Goal: Information Seeking & Learning: Learn about a topic

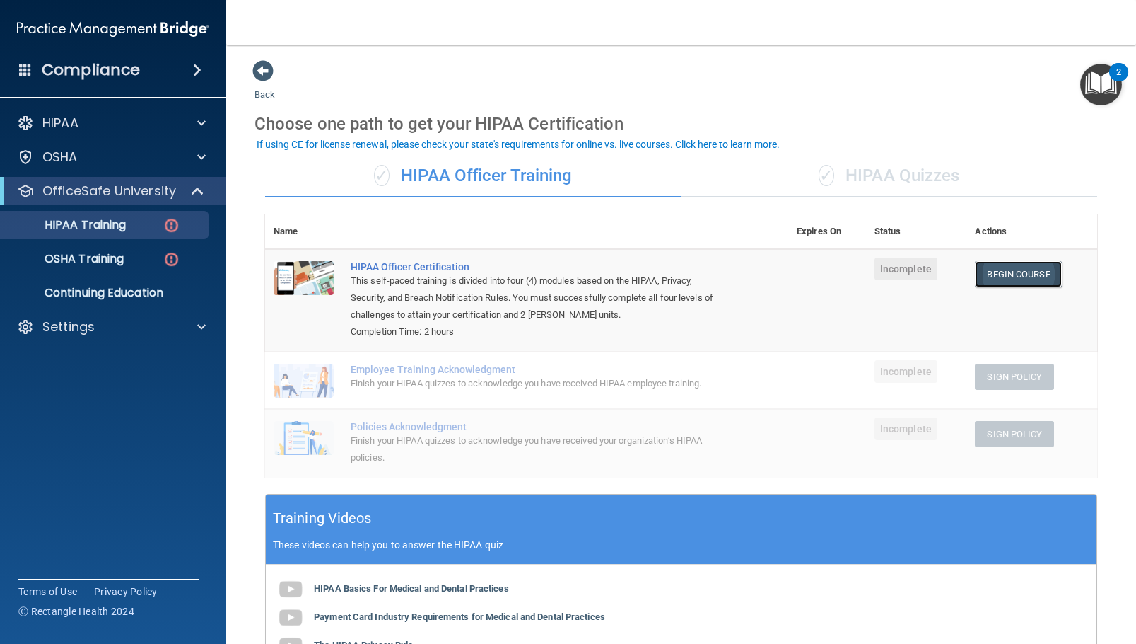
click at [1025, 269] on link "Begin Course" at bounding box center [1018, 274] width 86 height 26
